Goal: Task Accomplishment & Management: Manage account settings

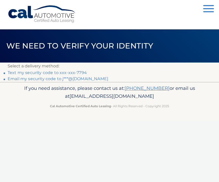
click at [62, 71] on link "Text my security code to xxx-xxx-7794" at bounding box center [47, 72] width 79 height 5
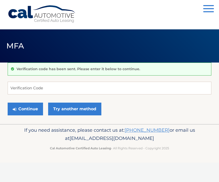
click at [53, 74] on div "Verification code has been sent. Please enter it below to continue." at bounding box center [110, 68] width 204 height 13
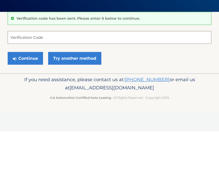
click at [106, 82] on input "Verification Code" at bounding box center [110, 88] width 204 height 13
type input "482469"
click at [25, 102] on button "Continue" at bounding box center [25, 108] width 35 height 13
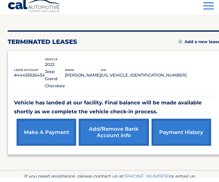
scroll to position [50, 0]
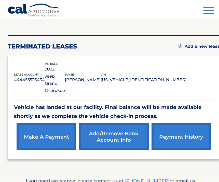
click at [52, 125] on link "make a payment" at bounding box center [47, 136] width 60 height 27
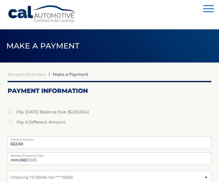
select select "YjI2ZTE0NmEtNmE3Yy00YmVmLWFlOGItNjNjZWIzMGVhYjI2"
click at [207, 6] on span "button" at bounding box center [208, 5] width 11 height 1
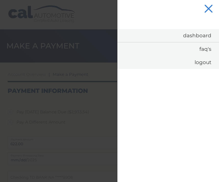
click at [199, 39] on link "Dashboard" at bounding box center [168, 35] width 102 height 13
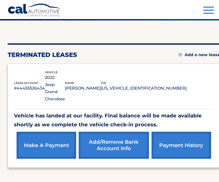
scroll to position [50, 0]
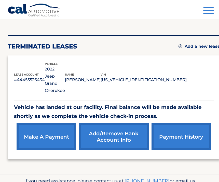
click at [174, 123] on link "payment history" at bounding box center [182, 136] width 60 height 27
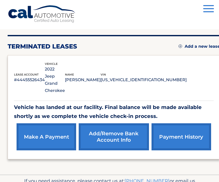
scroll to position [67, 0]
